Goal: Transaction & Acquisition: Download file/media

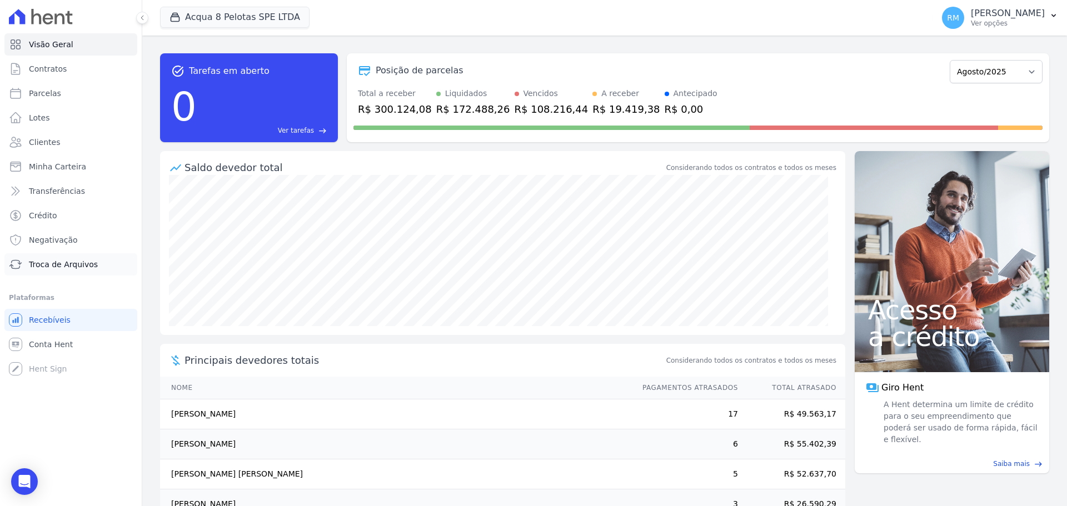
click at [54, 262] on span "Troca de Arquivos" at bounding box center [63, 264] width 69 height 11
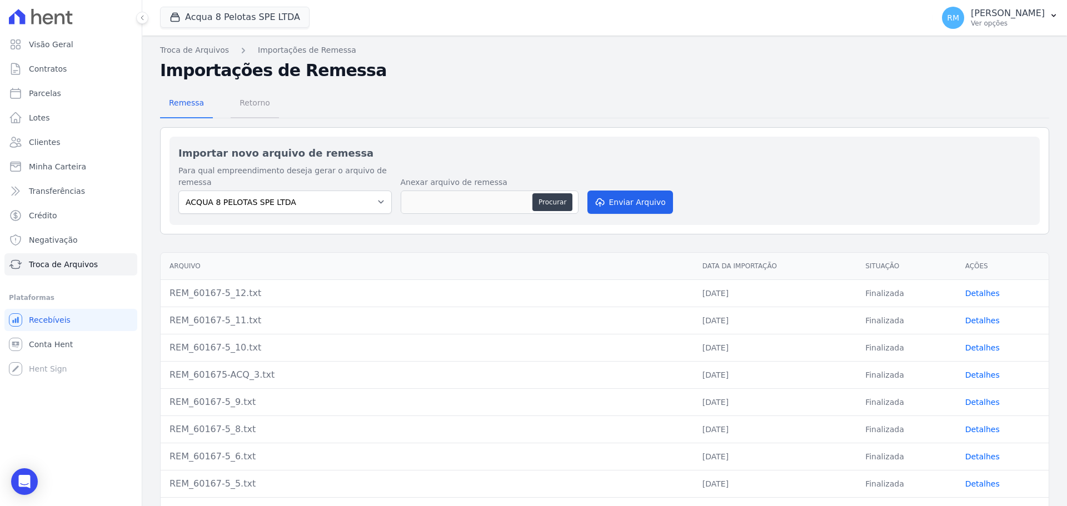
click at [252, 104] on span "Retorno" at bounding box center [255, 103] width 44 height 22
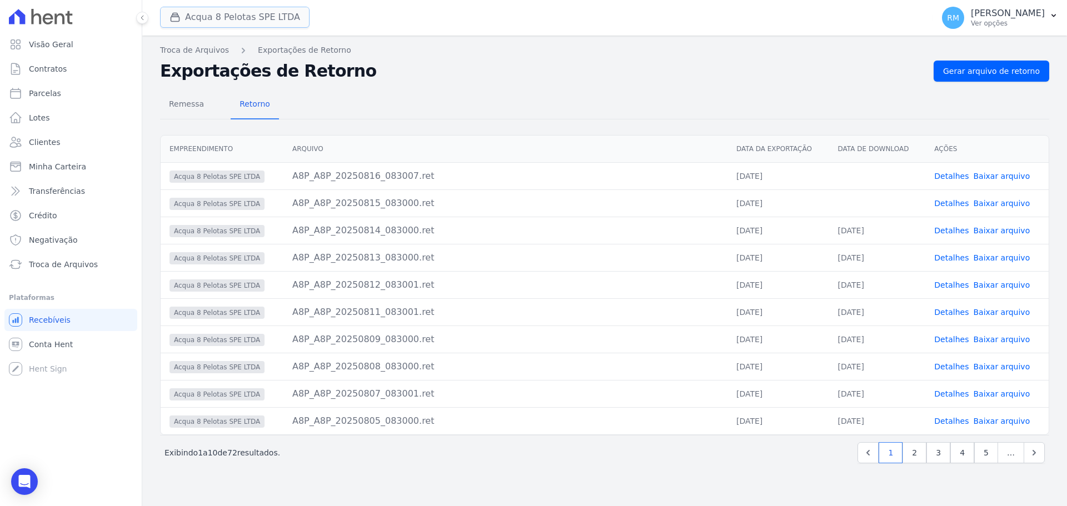
click at [232, 18] on button "Acqua 8 Pelotas SPE LTDA" at bounding box center [234, 17] width 149 height 21
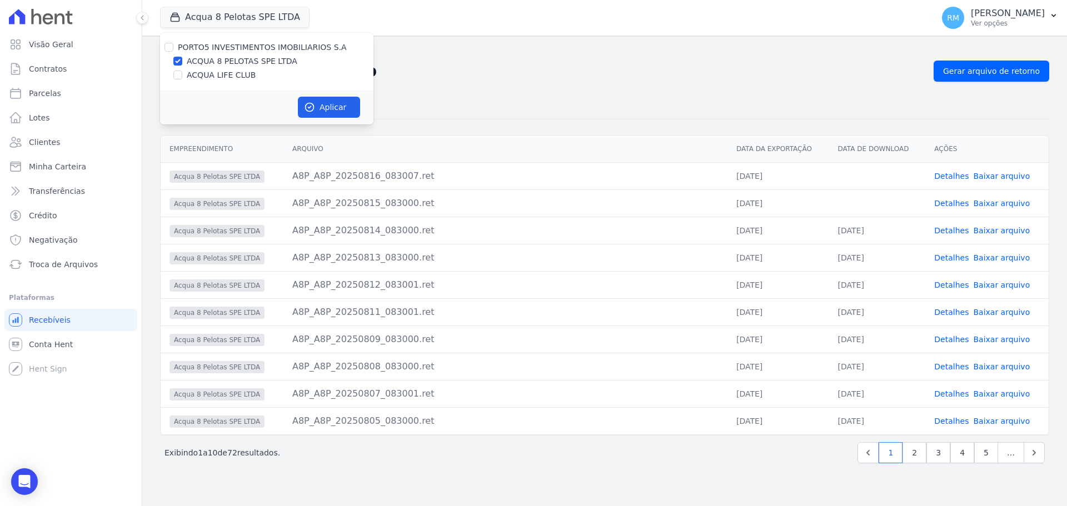
click at [194, 71] on label "ACQUA LIFE CLUB" at bounding box center [221, 75] width 69 height 12
click at [182, 71] on input "ACQUA LIFE CLUB" at bounding box center [177, 75] width 9 height 9
checkbox input "true"
drag, startPoint x: 323, startPoint y: 108, endPoint x: 383, endPoint y: 274, distance: 176.6
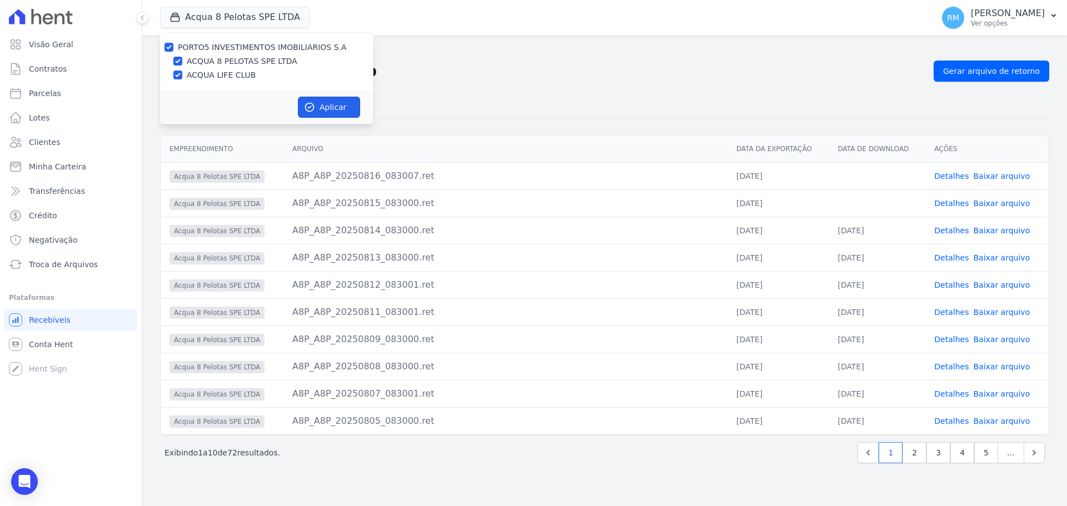
click at [323, 109] on button "Aplicar" at bounding box center [329, 107] width 62 height 21
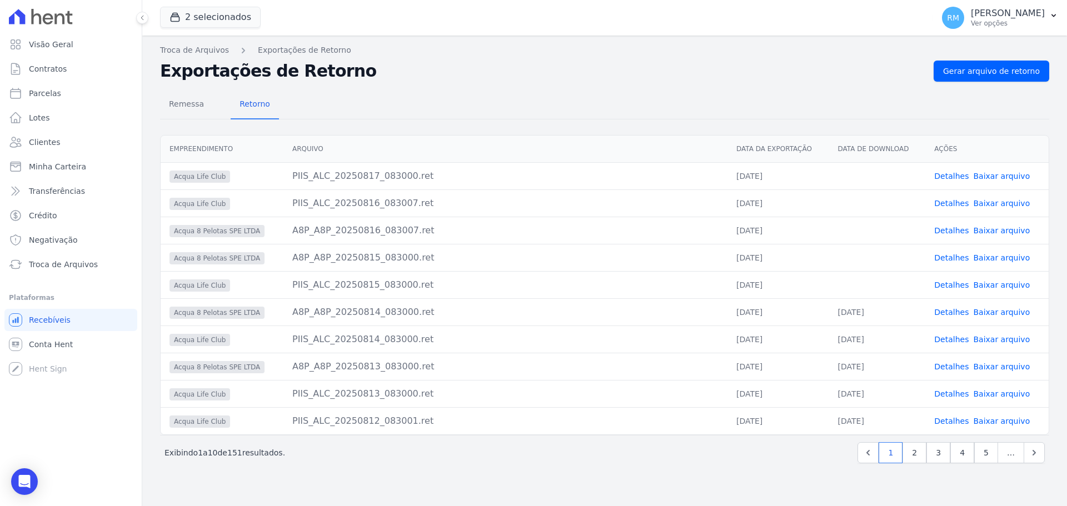
click at [1009, 289] on link "Baixar arquivo" at bounding box center [1001, 285] width 57 height 9
click at [1006, 256] on link "Baixar arquivo" at bounding box center [1001, 257] width 57 height 9
drag, startPoint x: 1023, startPoint y: 0, endPoint x: 813, endPoint y: 80, distance: 224.7
click at [813, 80] on h2 "Exportações de Retorno" at bounding box center [542, 71] width 764 height 20
drag, startPoint x: 1027, startPoint y: 1, endPoint x: 847, endPoint y: 83, distance: 198.1
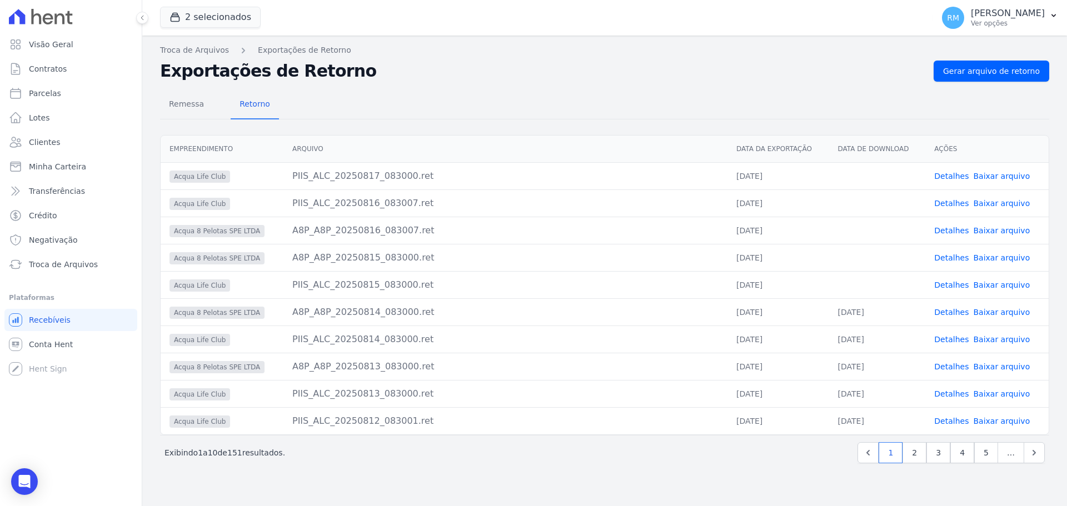
click at [847, 83] on div "Remessa Retorno Empreendimento [GEOGRAPHIC_DATA] Data da Exportação Data de Dow…" at bounding box center [604, 278] width 889 height 393
click at [744, 66] on h2 "Exportações de Retorno" at bounding box center [542, 71] width 764 height 20
click at [1008, 228] on link "Baixar arquivo" at bounding box center [1001, 230] width 57 height 9
click at [1007, 205] on link "Baixar arquivo" at bounding box center [1001, 203] width 57 height 9
click at [1016, 178] on link "Baixar arquivo" at bounding box center [1001, 176] width 57 height 9
